Goal: Navigation & Orientation: Find specific page/section

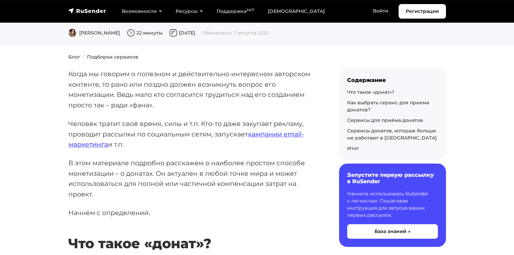
scroll to position [77, 0]
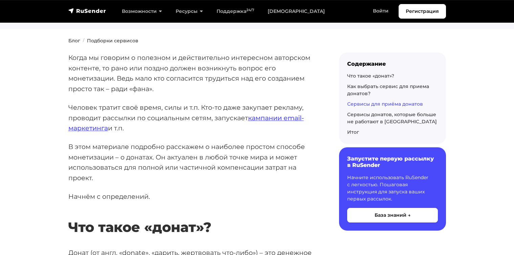
click at [361, 103] on link "Сервисы для приёма донатов" at bounding box center [385, 104] width 76 height 6
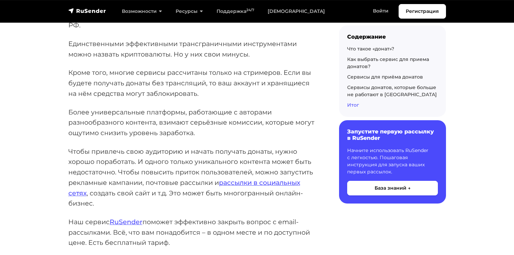
scroll to position [10221, 0]
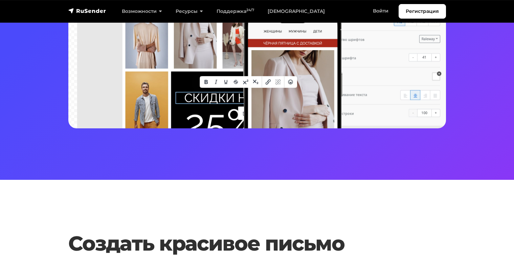
scroll to position [239, 0]
